Goal: Task Accomplishment & Management: Manage account settings

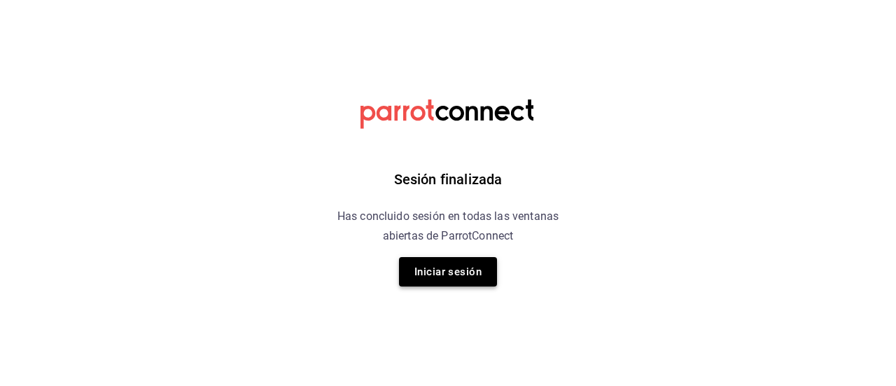
click at [414, 268] on button "Iniciar sesión" at bounding box center [448, 271] width 98 height 29
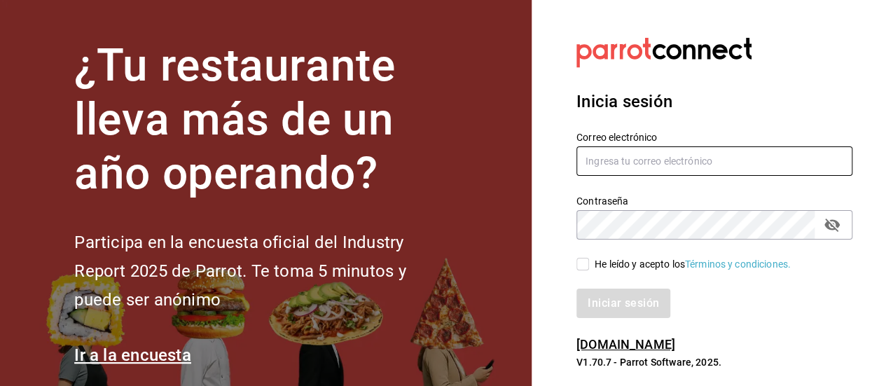
click at [705, 167] on input "text" at bounding box center [714, 160] width 276 height 29
type input "[EMAIL_ADDRESS][DOMAIN_NAME]"
click at [580, 264] on input "He leído y acepto los Términos y condiciones." at bounding box center [582, 264] width 13 height 13
checkbox input "true"
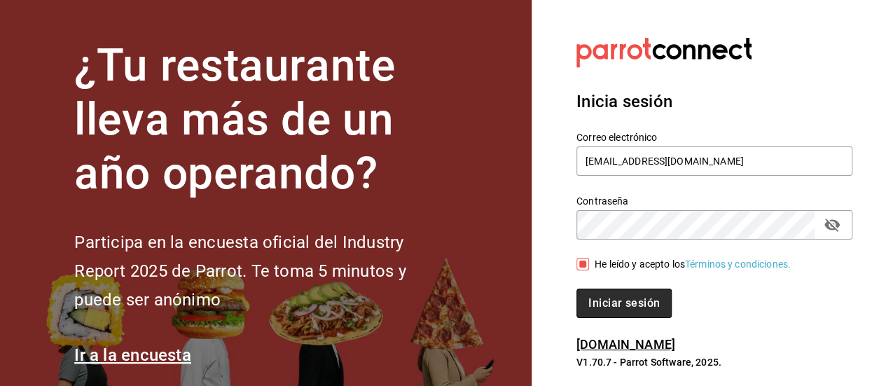
click at [595, 291] on button "Iniciar sesión" at bounding box center [623, 303] width 95 height 29
